Goal: Task Accomplishment & Management: Use online tool/utility

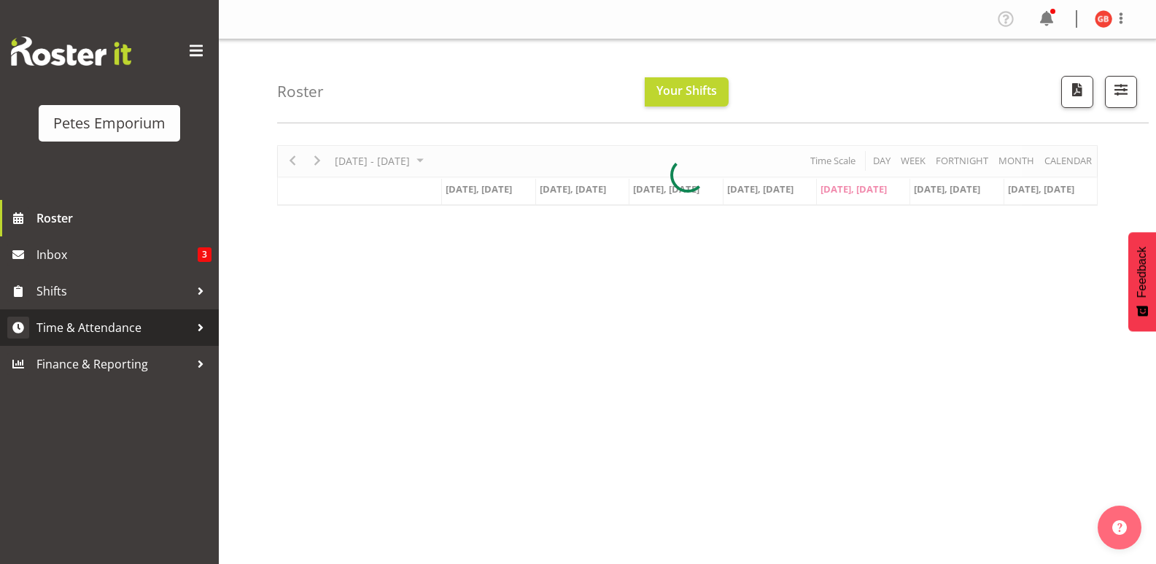
click at [107, 315] on link "Time & Attendance" at bounding box center [109, 327] width 219 height 36
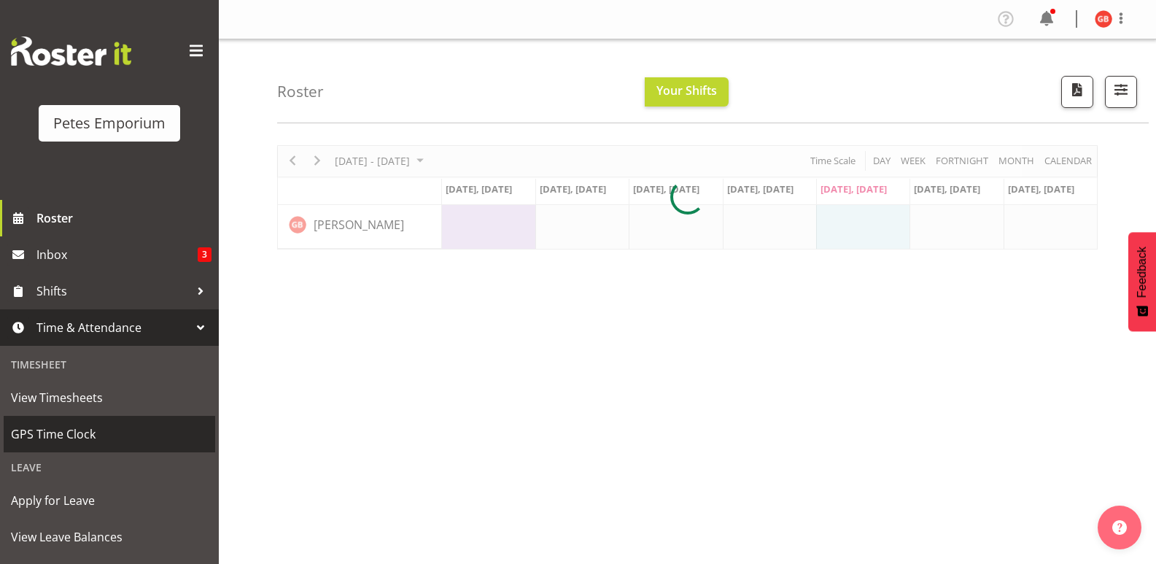
click at [66, 441] on span "GPS Time Clock" at bounding box center [109, 434] width 197 height 22
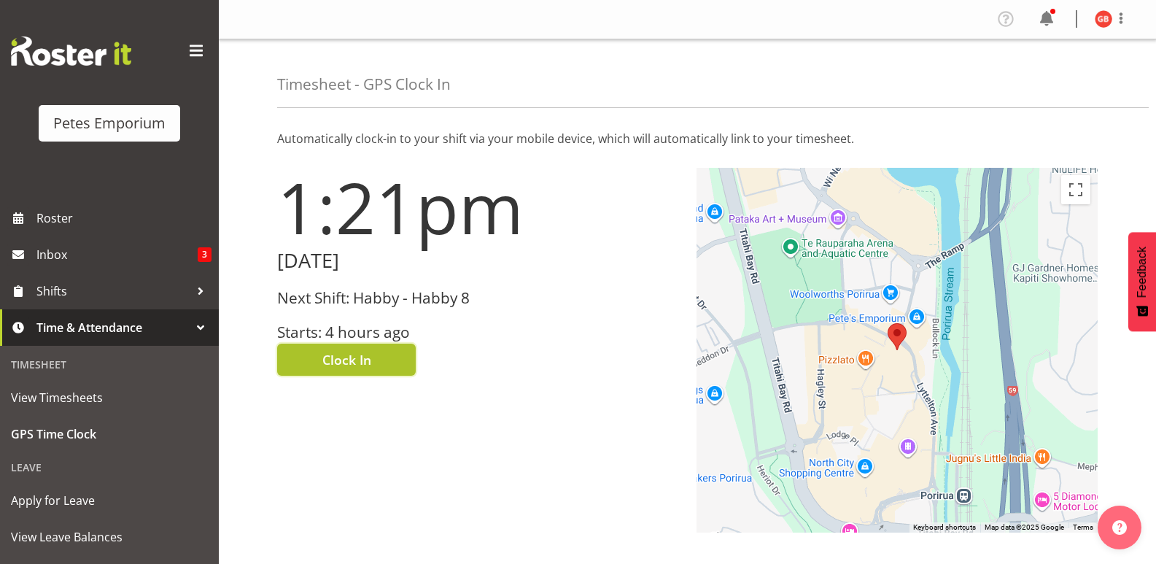
click at [385, 354] on button "Clock In" at bounding box center [346, 360] width 139 height 32
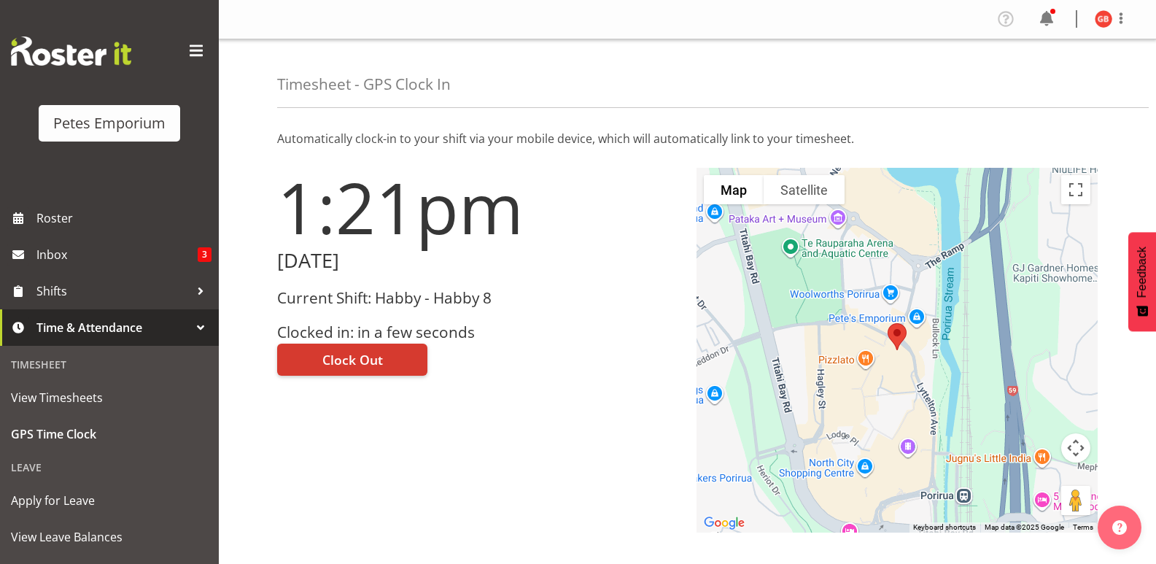
click at [1102, 15] on img at bounding box center [1104, 19] width 18 height 18
click at [1027, 68] on link "Log Out" at bounding box center [1060, 76] width 140 height 26
